Goal: Find contact information: Find contact information

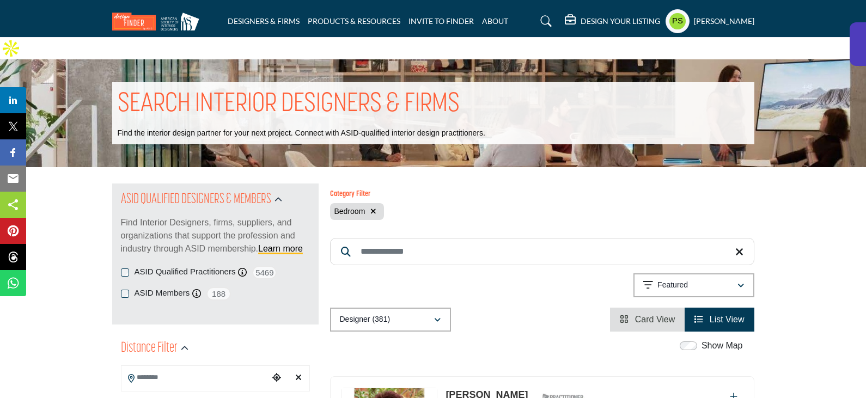
drag, startPoint x: 377, startPoint y: 191, endPoint x: 357, endPoint y: 196, distance: 20.4
click at [377, 205] on button "button" at bounding box center [373, 211] width 13 height 13
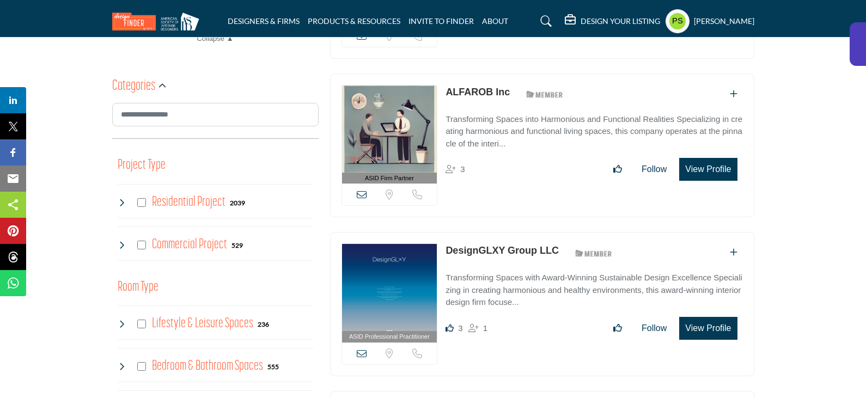
scroll to position [599, 0]
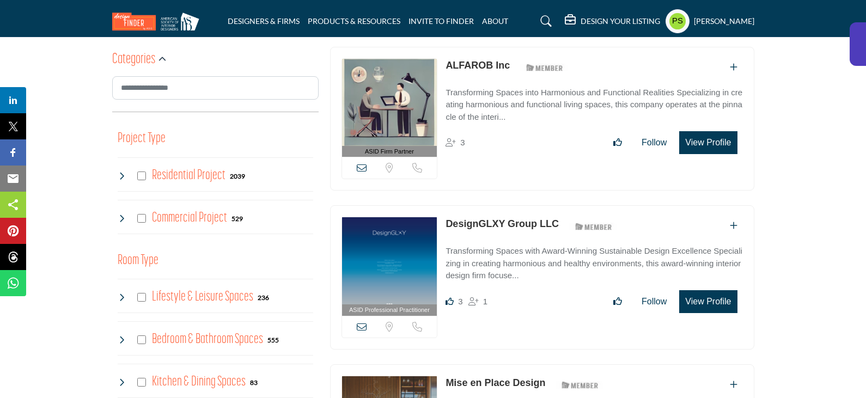
click at [122, 214] on icon at bounding box center [122, 218] width 9 height 9
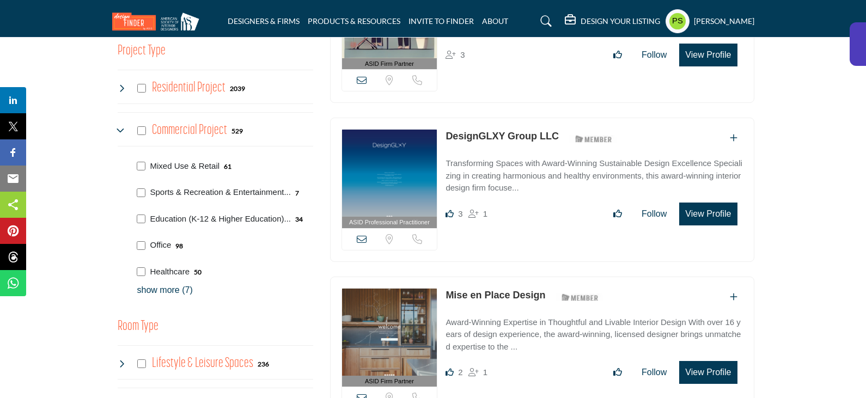
scroll to position [708, 0]
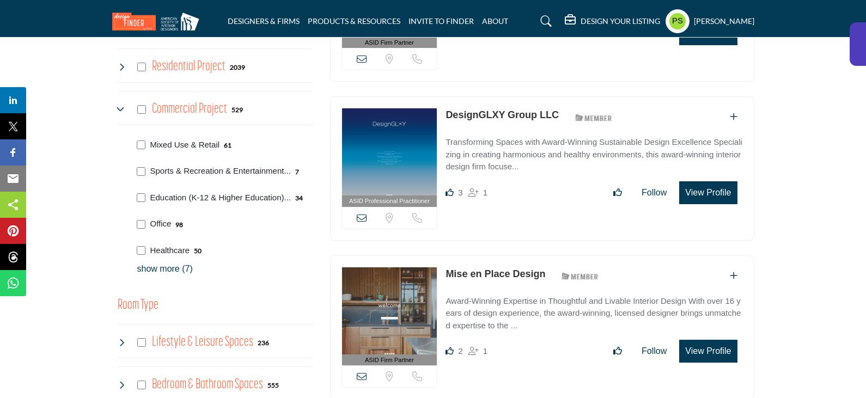
click at [153, 263] on p "show more (7)" at bounding box center [225, 269] width 176 height 13
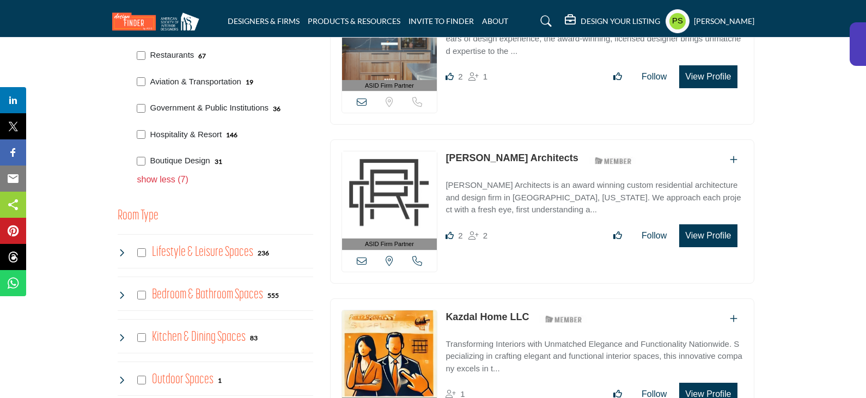
scroll to position [1035, 0]
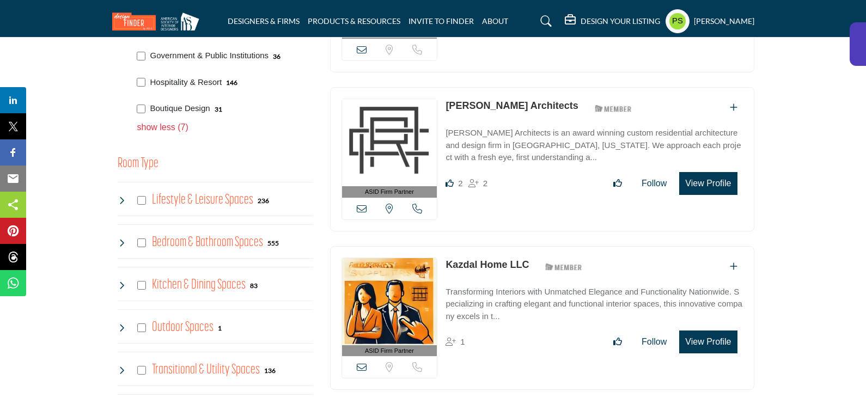
click at [121, 196] on icon at bounding box center [122, 200] width 9 height 9
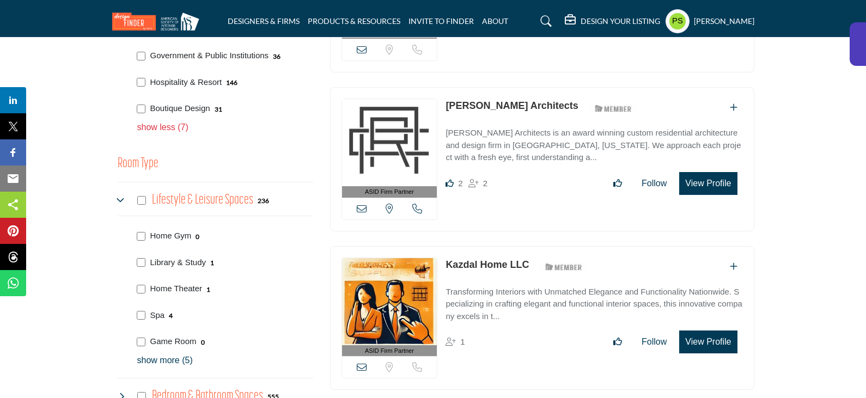
scroll to position [1144, 0]
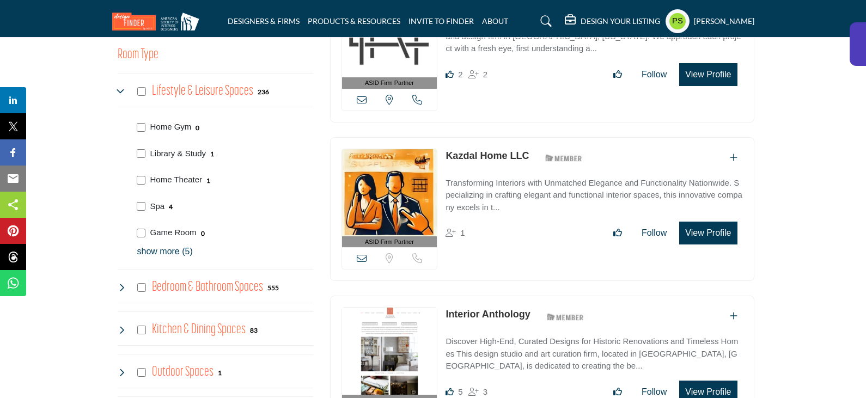
click at [150, 245] on p "show more (5)" at bounding box center [225, 251] width 176 height 13
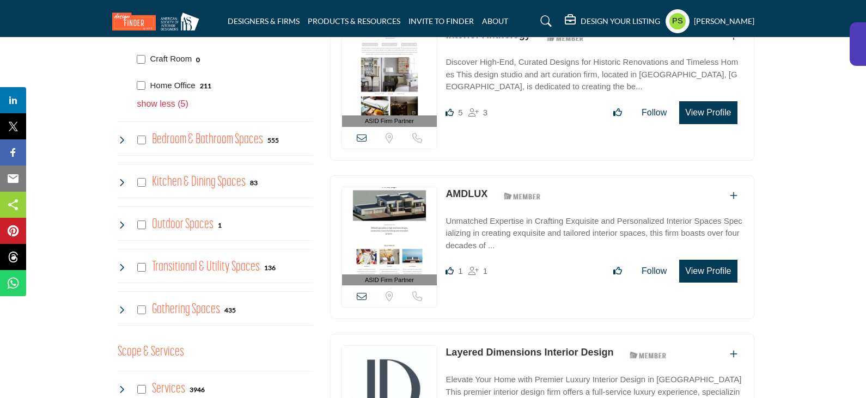
scroll to position [1362, 0]
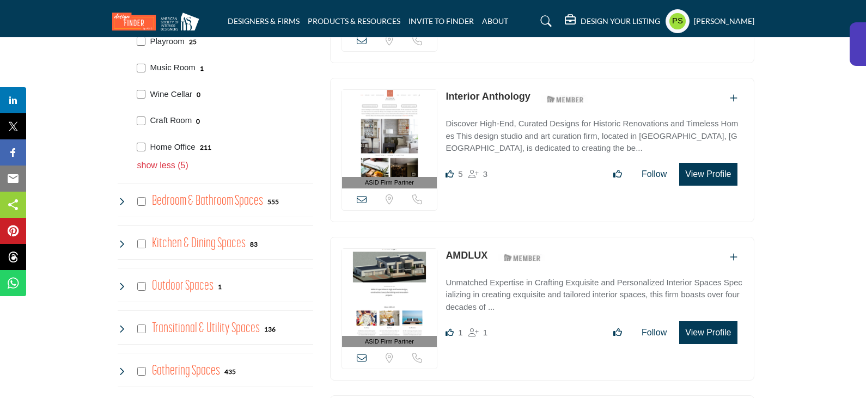
click at [118, 197] on icon at bounding box center [122, 201] width 9 height 9
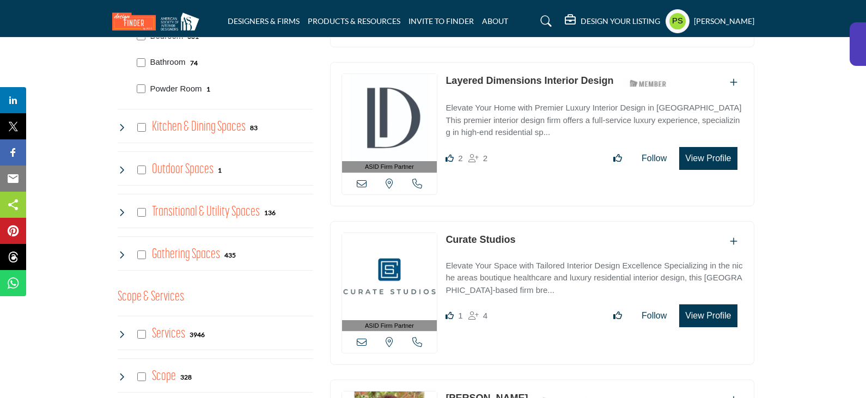
scroll to position [1798, 0]
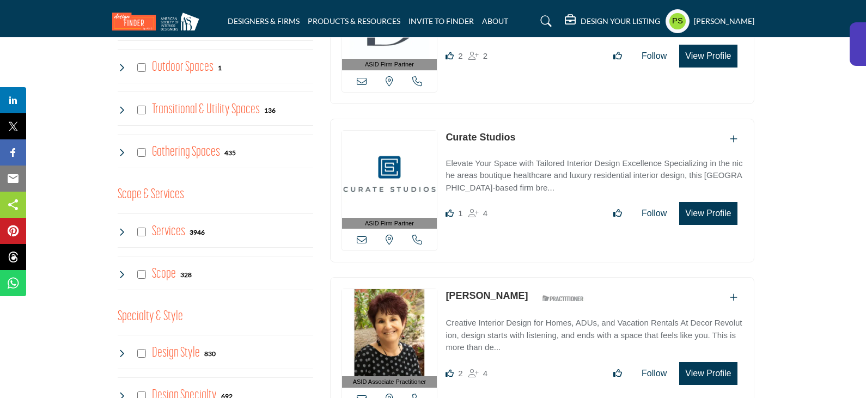
click at [121, 148] on icon at bounding box center [122, 152] width 9 height 9
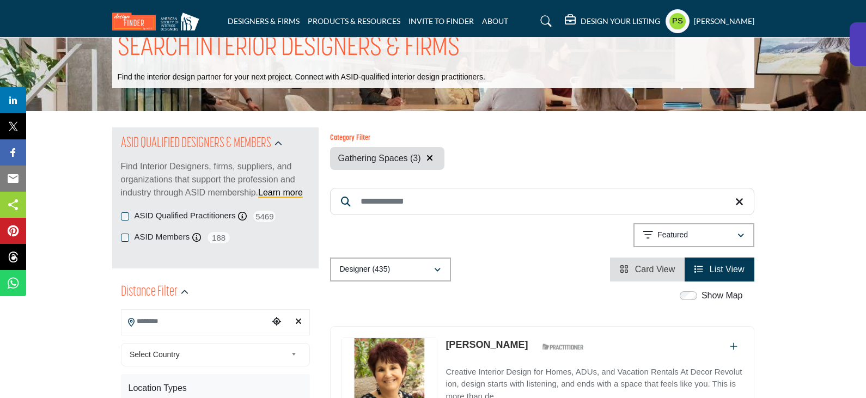
scroll to position [54, 0]
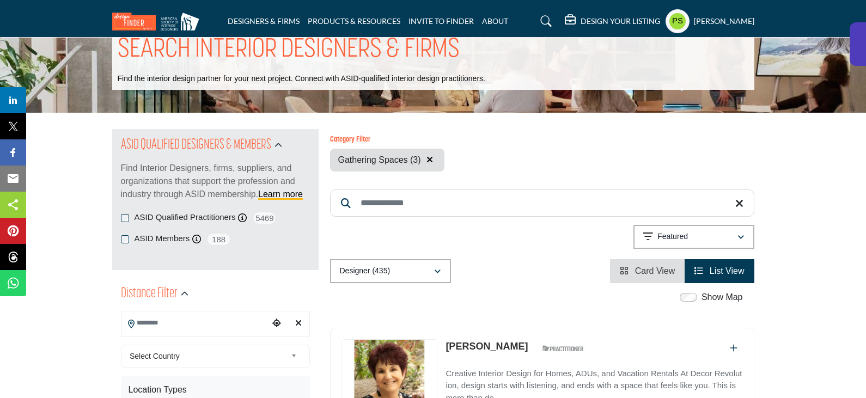
scroll to position [54, 0]
click at [436, 153] on button "button" at bounding box center [429, 160] width 13 height 14
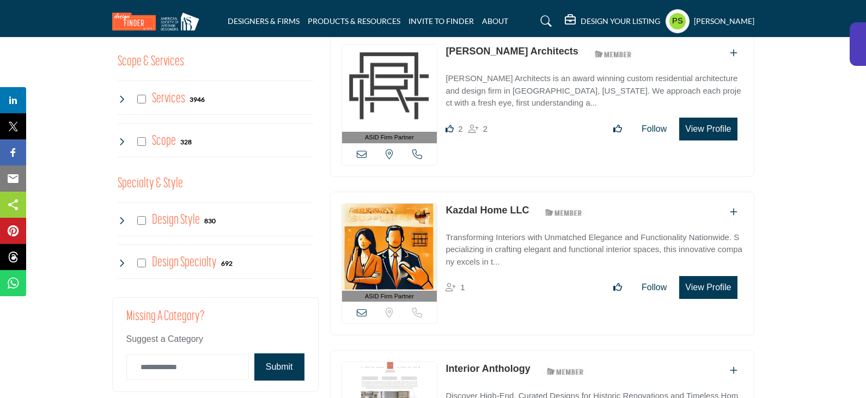
scroll to position [981, 0]
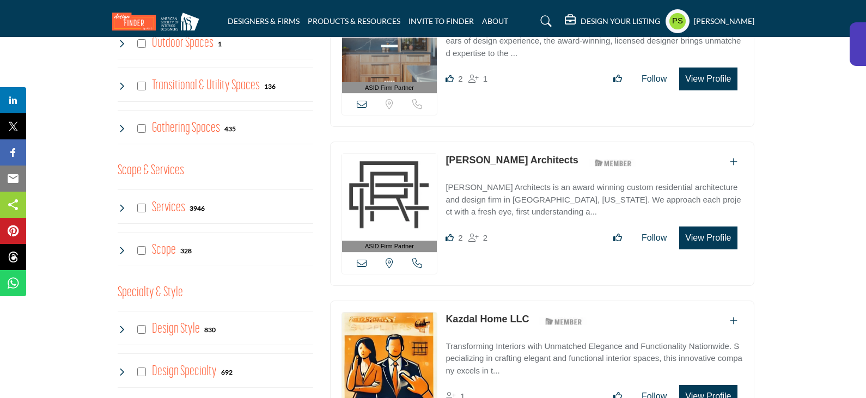
click at [124, 124] on icon at bounding box center [122, 128] width 9 height 9
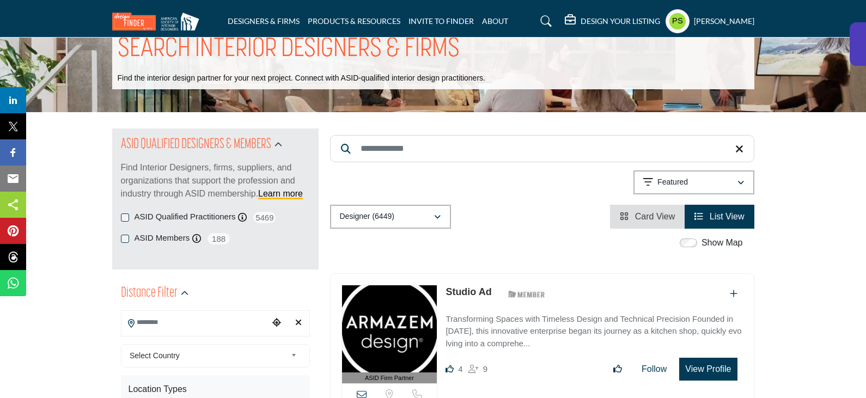
scroll to position [0, 0]
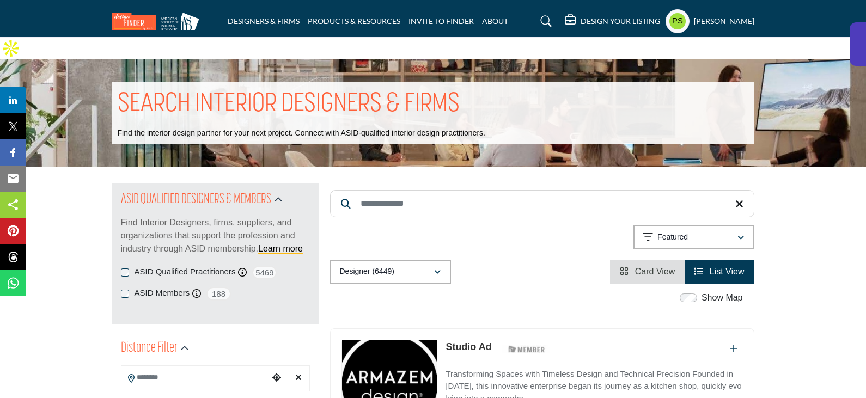
click at [412, 190] on input "Search Keyword" at bounding box center [542, 203] width 424 height 27
paste input "**********"
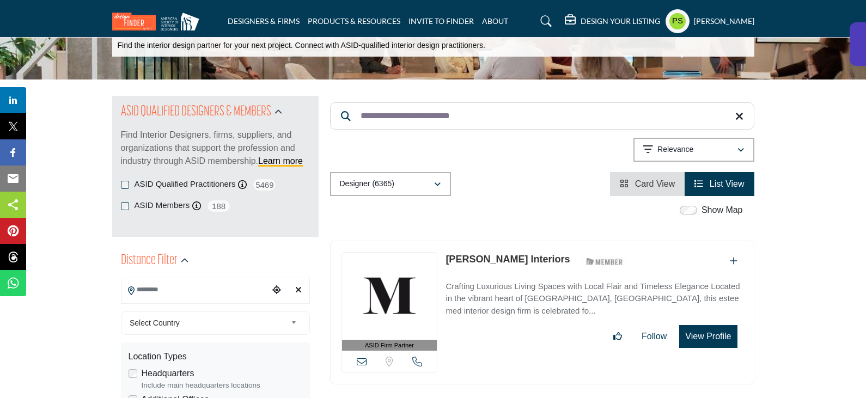
scroll to position [218, 0]
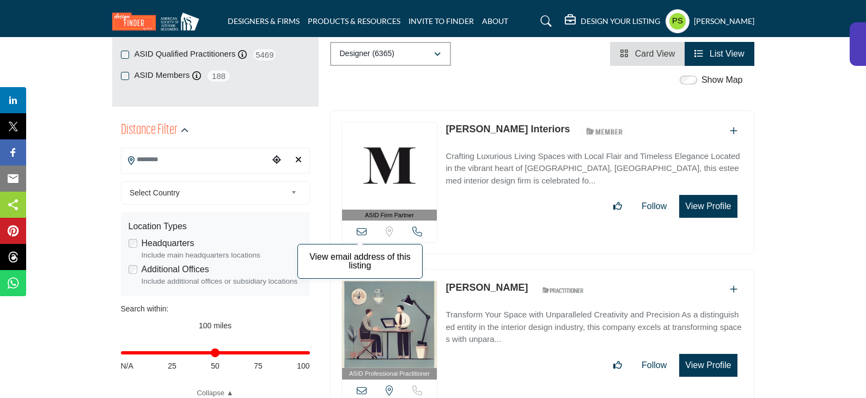
click at [364, 227] on icon at bounding box center [362, 232] width 10 height 10
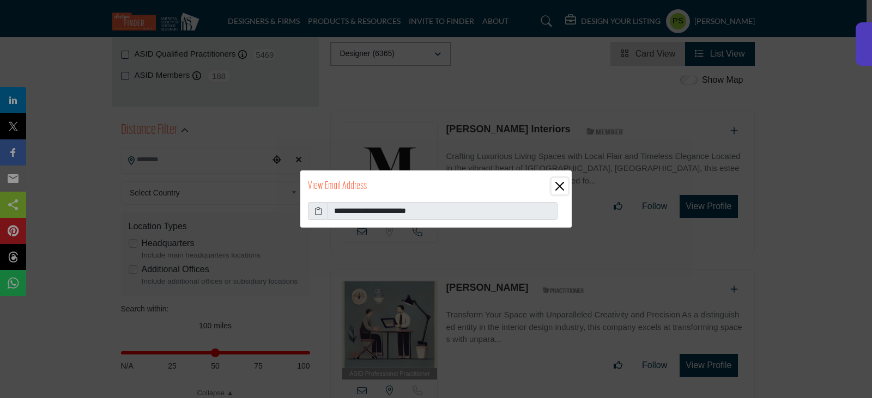
click at [561, 184] on button "Close" at bounding box center [559, 186] width 16 height 16
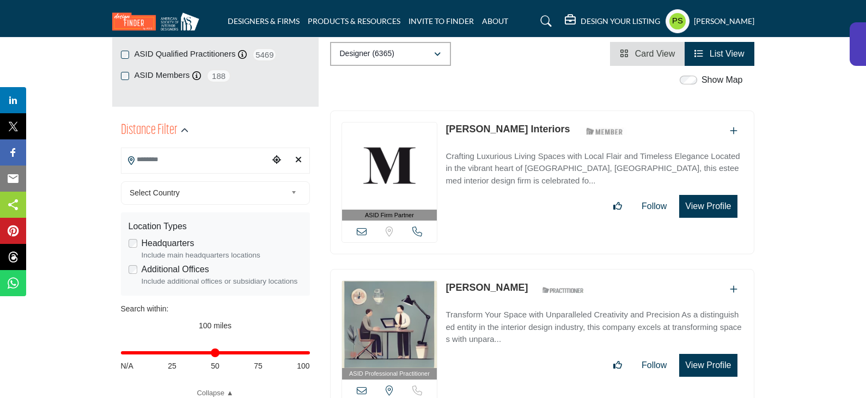
click at [500, 124] on link "Michele Throssell Interiors" at bounding box center [508, 129] width 124 height 11
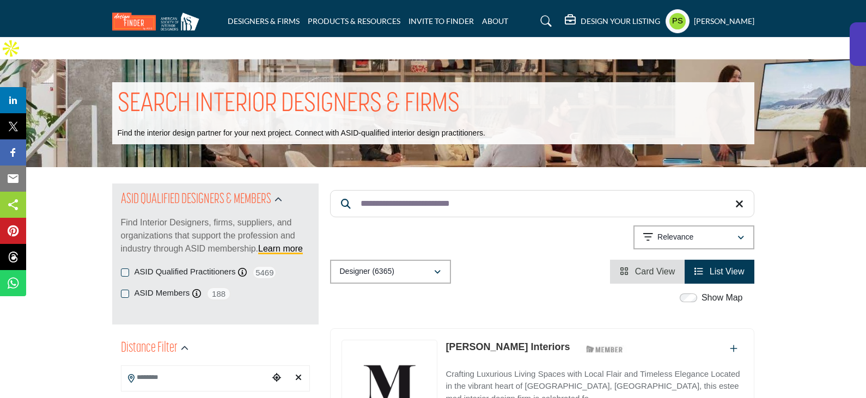
click at [408, 190] on input "**********" at bounding box center [542, 203] width 424 height 27
paste input "Search Keyword"
type input "**********"
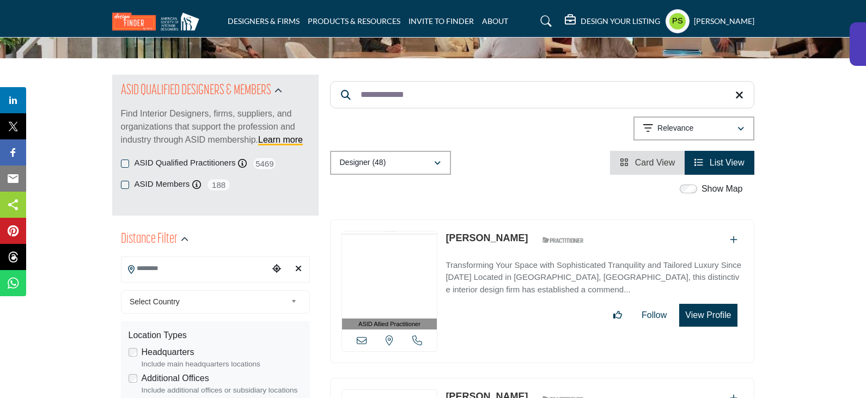
click at [494, 233] on link "[PERSON_NAME]" at bounding box center [487, 238] width 82 height 11
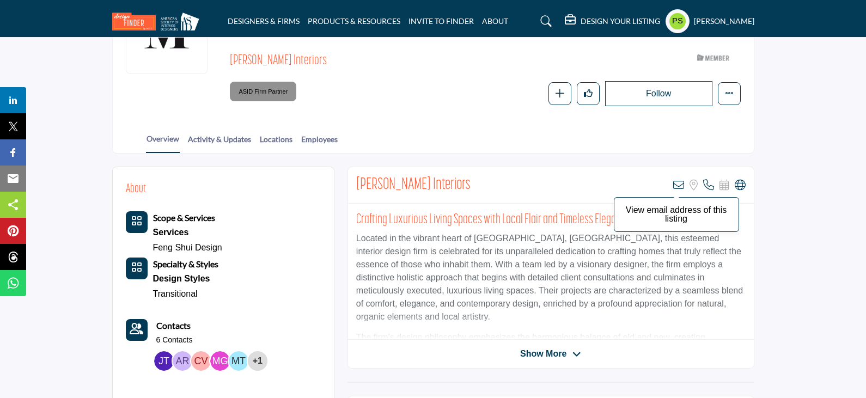
click at [677, 180] on icon at bounding box center [678, 185] width 11 height 11
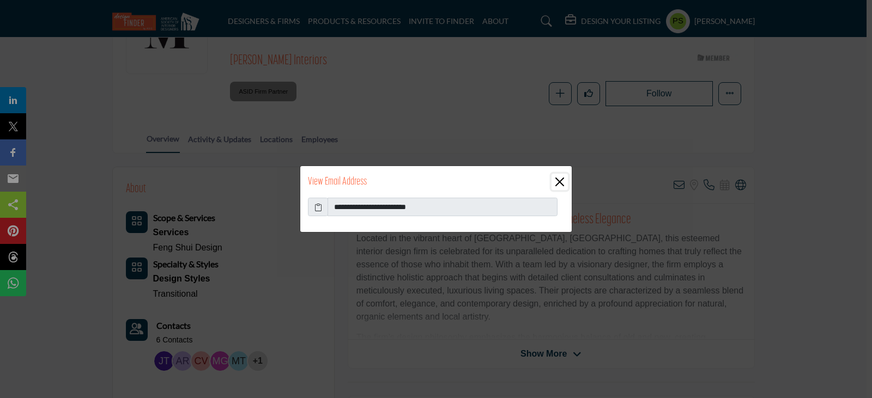
click at [558, 182] on button "Close" at bounding box center [559, 182] width 16 height 16
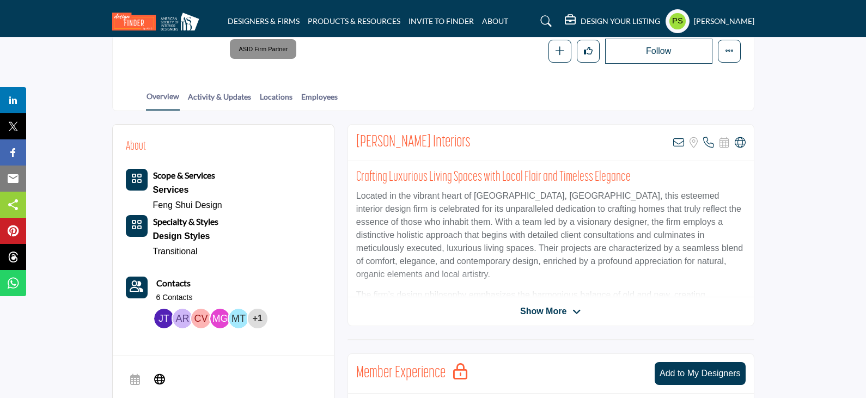
scroll to position [272, 0]
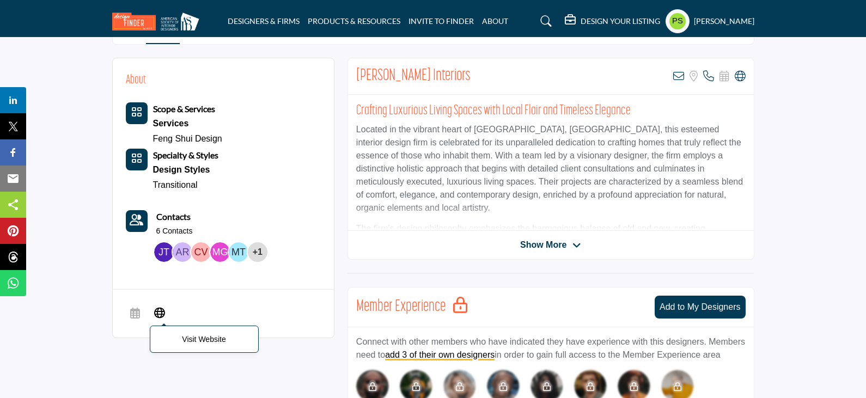
click at [154, 306] on icon at bounding box center [159, 312] width 11 height 13
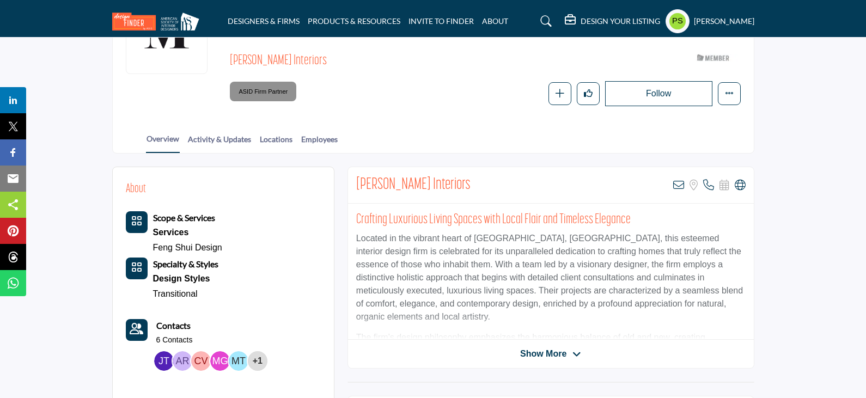
scroll to position [218, 0]
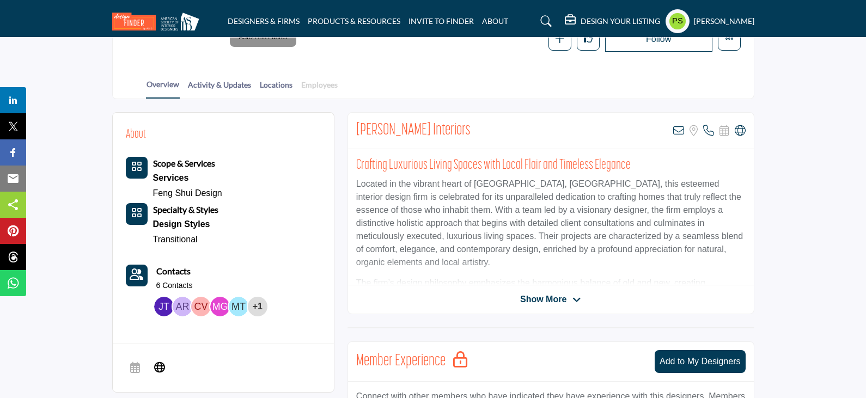
click at [314, 79] on link "Employees" at bounding box center [320, 88] width 38 height 19
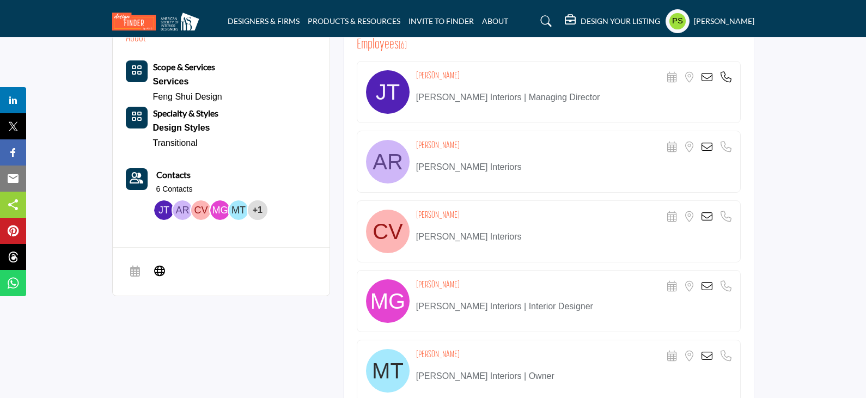
scroll to position [218, 0]
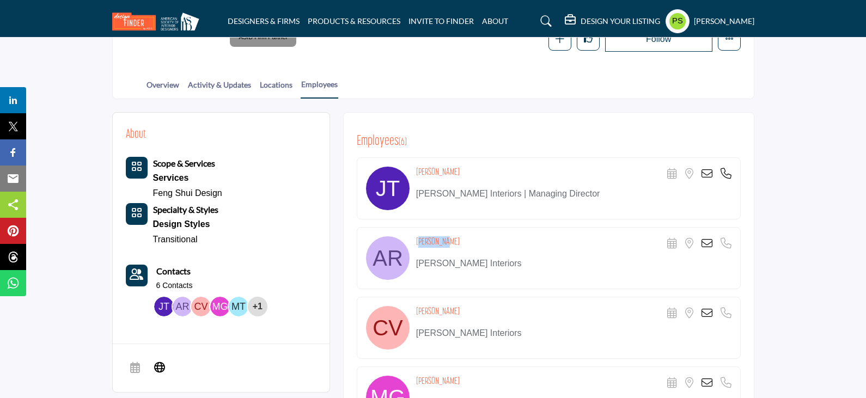
drag, startPoint x: 416, startPoint y: 220, endPoint x: 452, endPoint y: 219, distance: 36.0
click at [452, 236] on div "Anke Ross Scheduler URL is currently unavailable for this contact. Location is …" at bounding box center [573, 243] width 315 height 15
copy h4 "Anke Ross"
drag, startPoint x: 415, startPoint y: 288, endPoint x: 469, endPoint y: 293, distance: 53.6
click at [469, 306] on div "Claire Vasapolli Scheduler URL is currently unavailable for this contact. Locat…" at bounding box center [573, 313] width 315 height 15
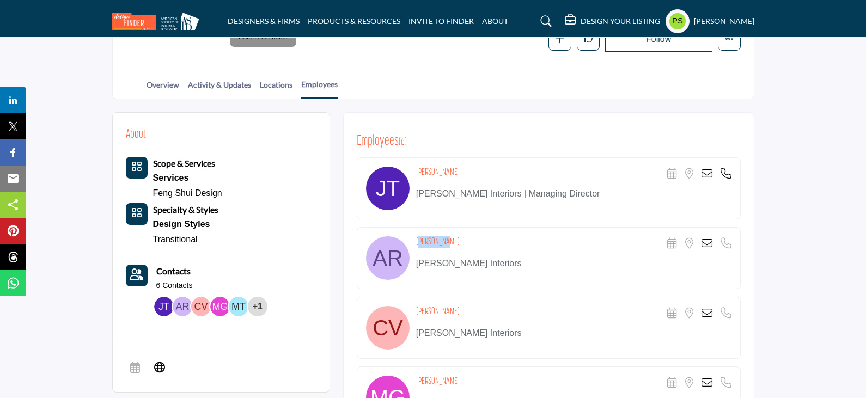
copy h4 "Claire Vasapolli"
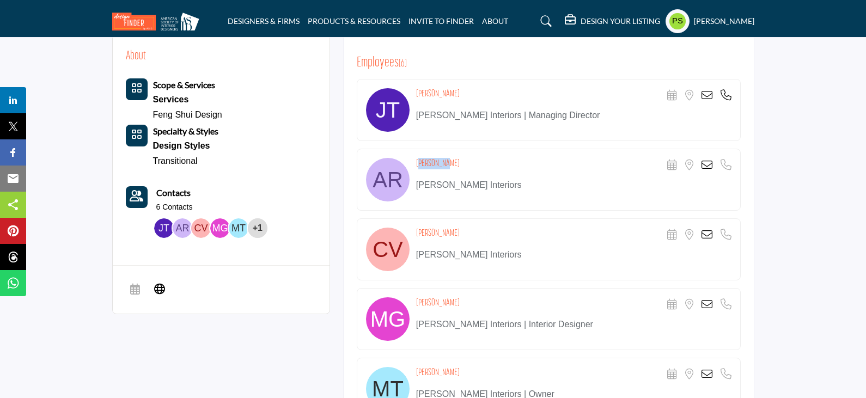
scroll to position [381, 0]
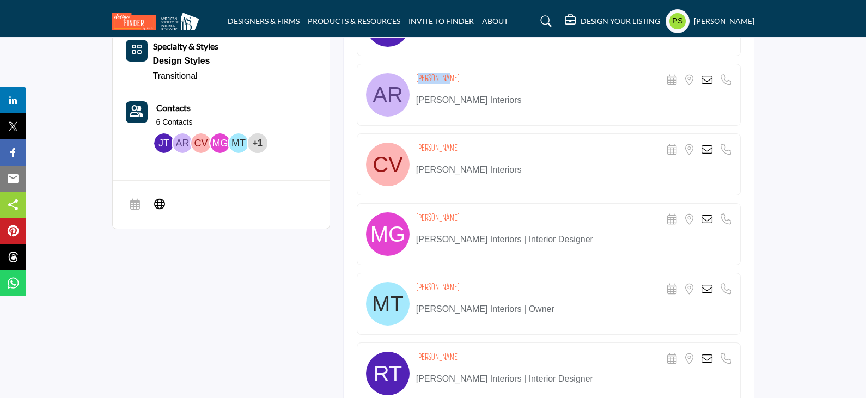
drag, startPoint x: 417, startPoint y: 194, endPoint x: 459, endPoint y: 192, distance: 42.5
click at [459, 212] on div "Megan Goodwin Scheduler URL is currently unavailable for this contact. Location…" at bounding box center [573, 219] width 315 height 15
copy h4 "Megan Goodwin"
drag, startPoint x: 417, startPoint y: 334, endPoint x: 470, endPoint y: 333, distance: 52.9
click at [470, 352] on div "Rebecca Throssell Scheduler URL is currently unavailable for this contact. Loca…" at bounding box center [573, 359] width 315 height 15
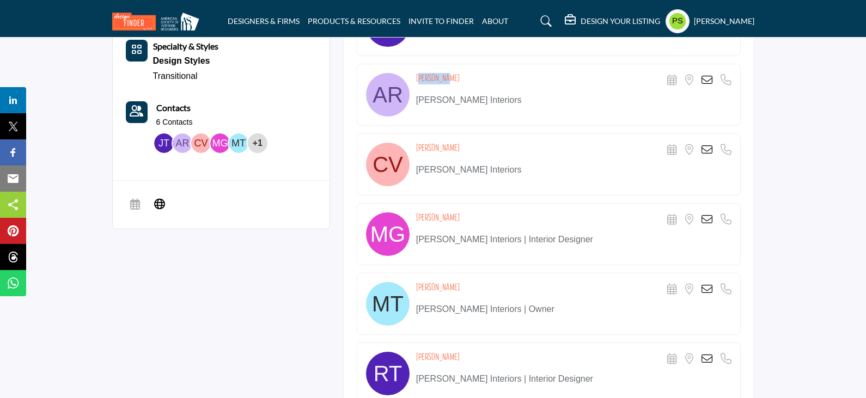
copy h4 "Rebecca Throssell"
click at [707, 354] on icon at bounding box center [707, 359] width 11 height 11
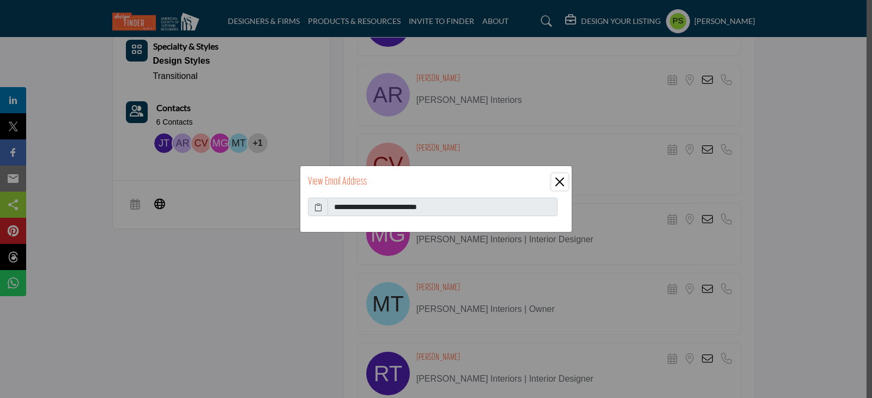
click at [561, 184] on button "Close" at bounding box center [559, 182] width 16 height 16
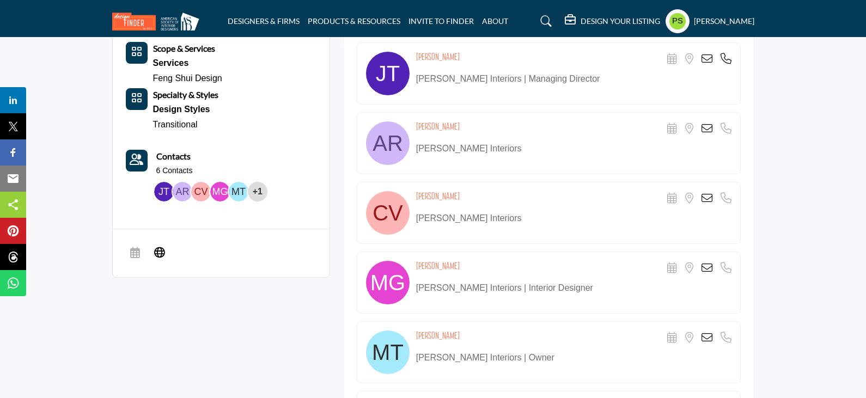
scroll to position [272, 0]
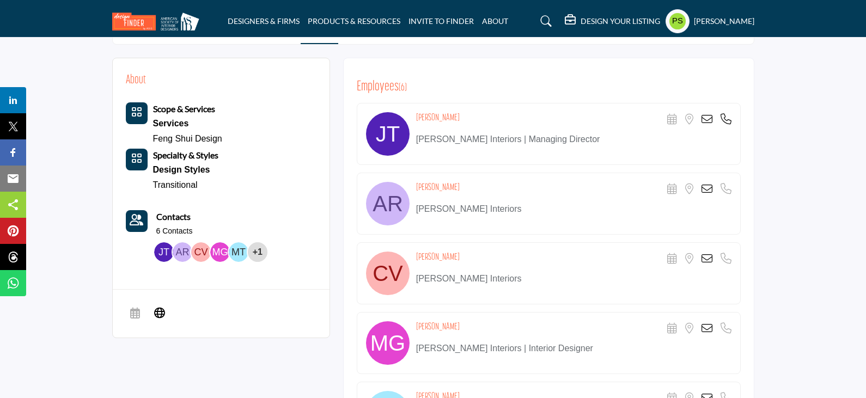
click at [704, 114] on icon at bounding box center [707, 119] width 11 height 11
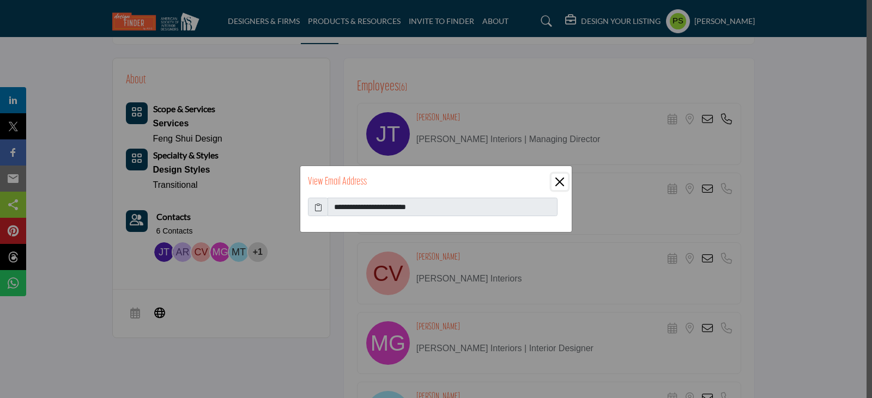
click at [558, 180] on button "Close" at bounding box center [559, 182] width 16 height 16
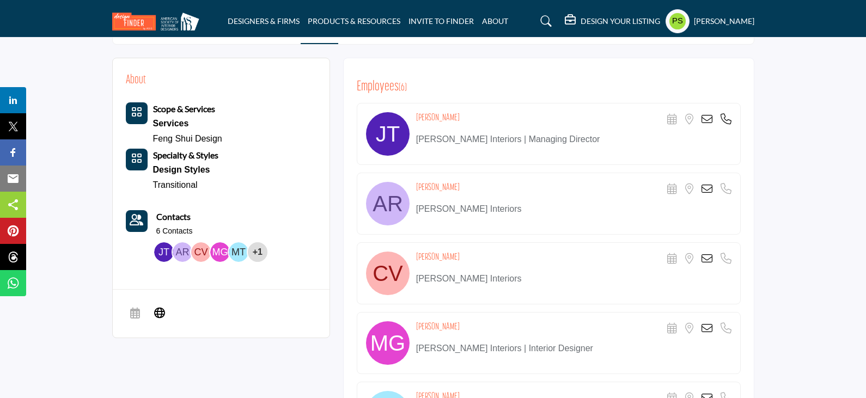
click at [703, 323] on icon at bounding box center [707, 328] width 11 height 11
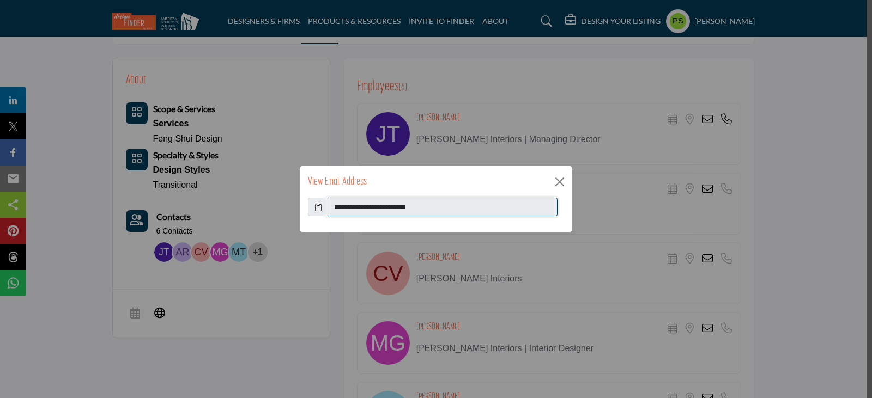
drag, startPoint x: 336, startPoint y: 206, endPoint x: 435, endPoint y: 207, distance: 98.6
click at [435, 207] on input "**********" at bounding box center [442, 207] width 230 height 19
click at [560, 179] on button "Close" at bounding box center [559, 182] width 16 height 16
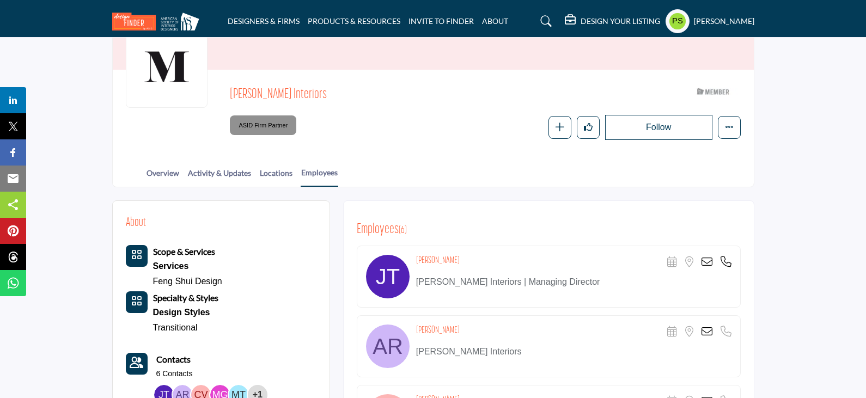
scroll to position [218, 0]
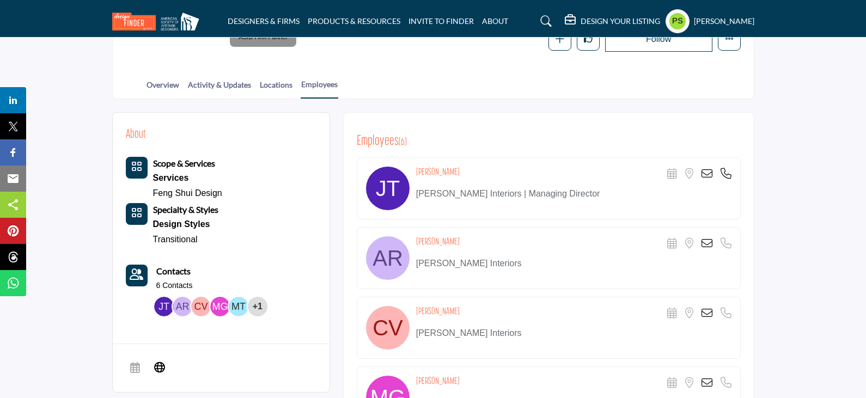
click at [176, 265] on div "Contacts 6 Contacts" at bounding box center [174, 278] width 37 height 27
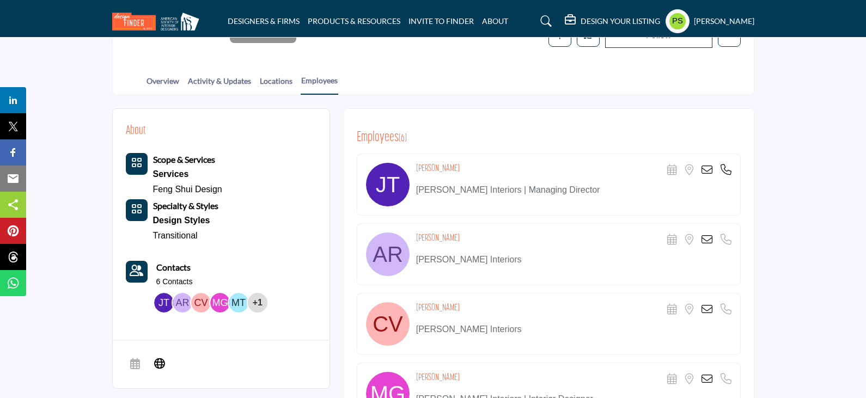
scroll to position [109, 0]
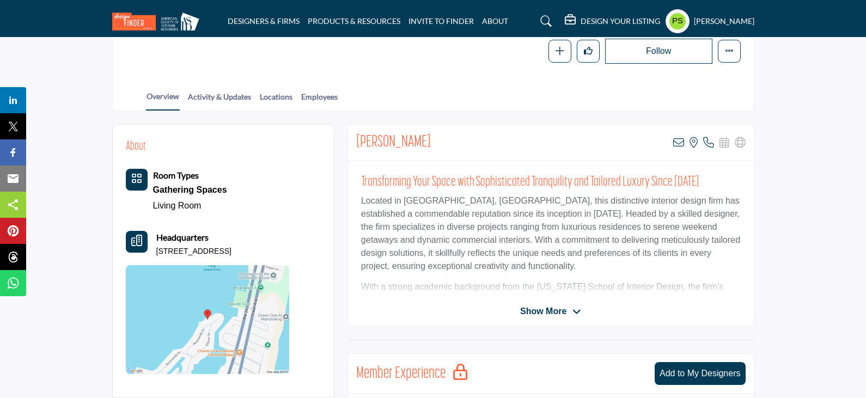
scroll to position [163, 0]
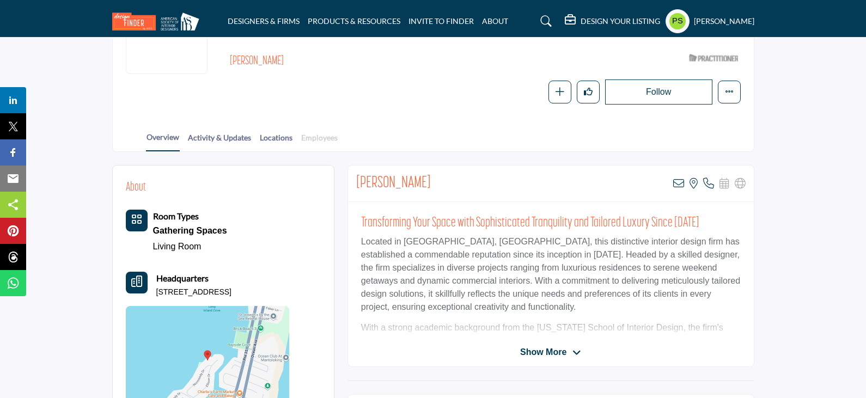
click at [315, 132] on link "Employees" at bounding box center [320, 141] width 38 height 19
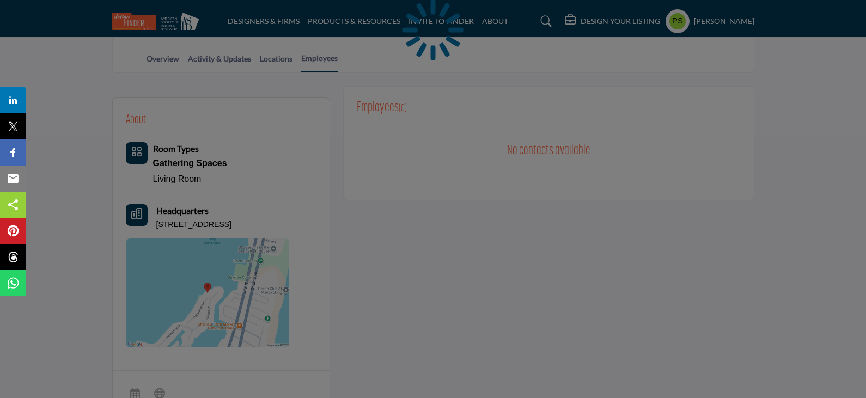
scroll to position [272, 0]
